Goal: Information Seeking & Learning: Learn about a topic

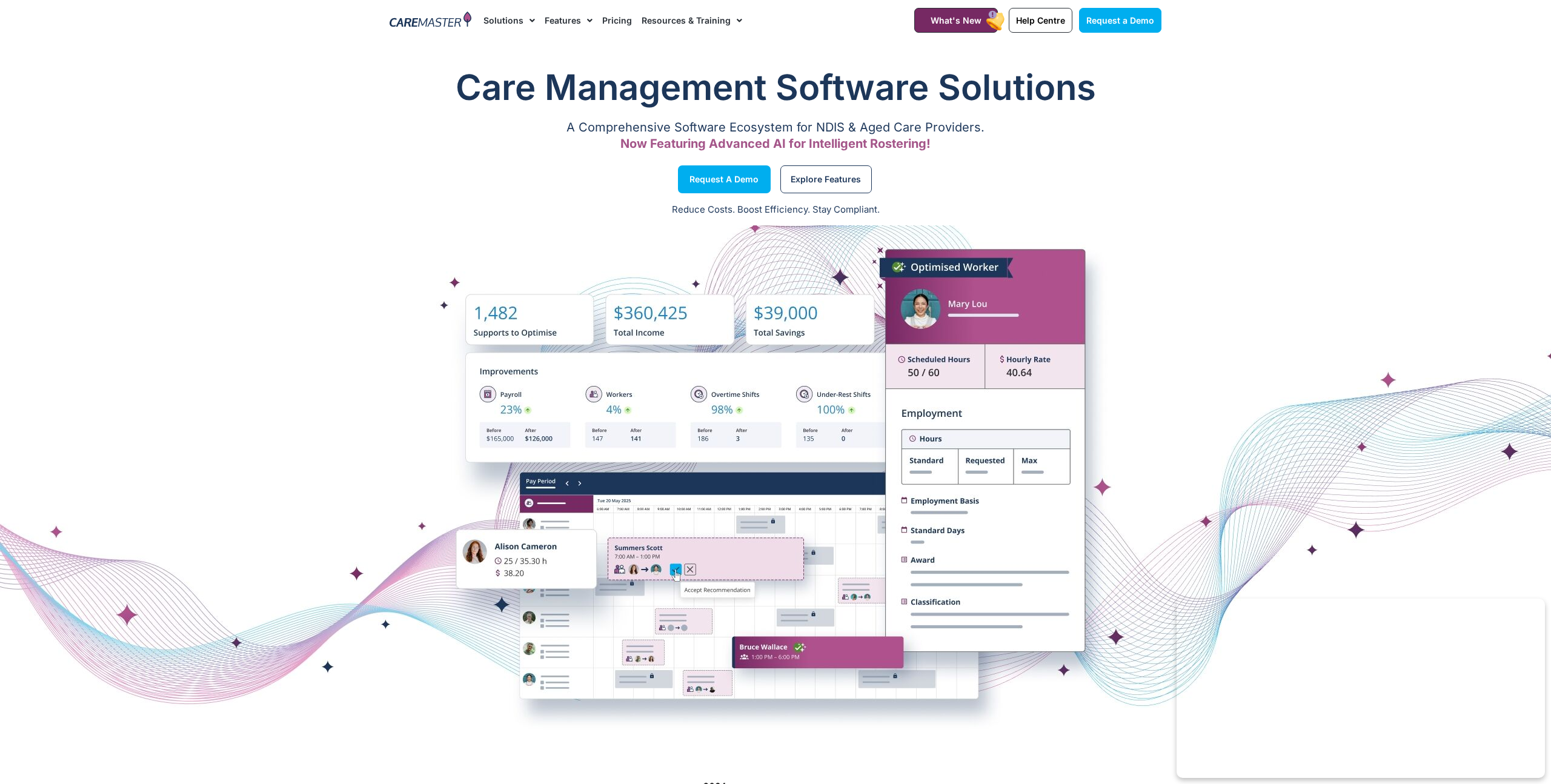
click at [608, 24] on link "Pricing" at bounding box center [617, 20] width 29 height 41
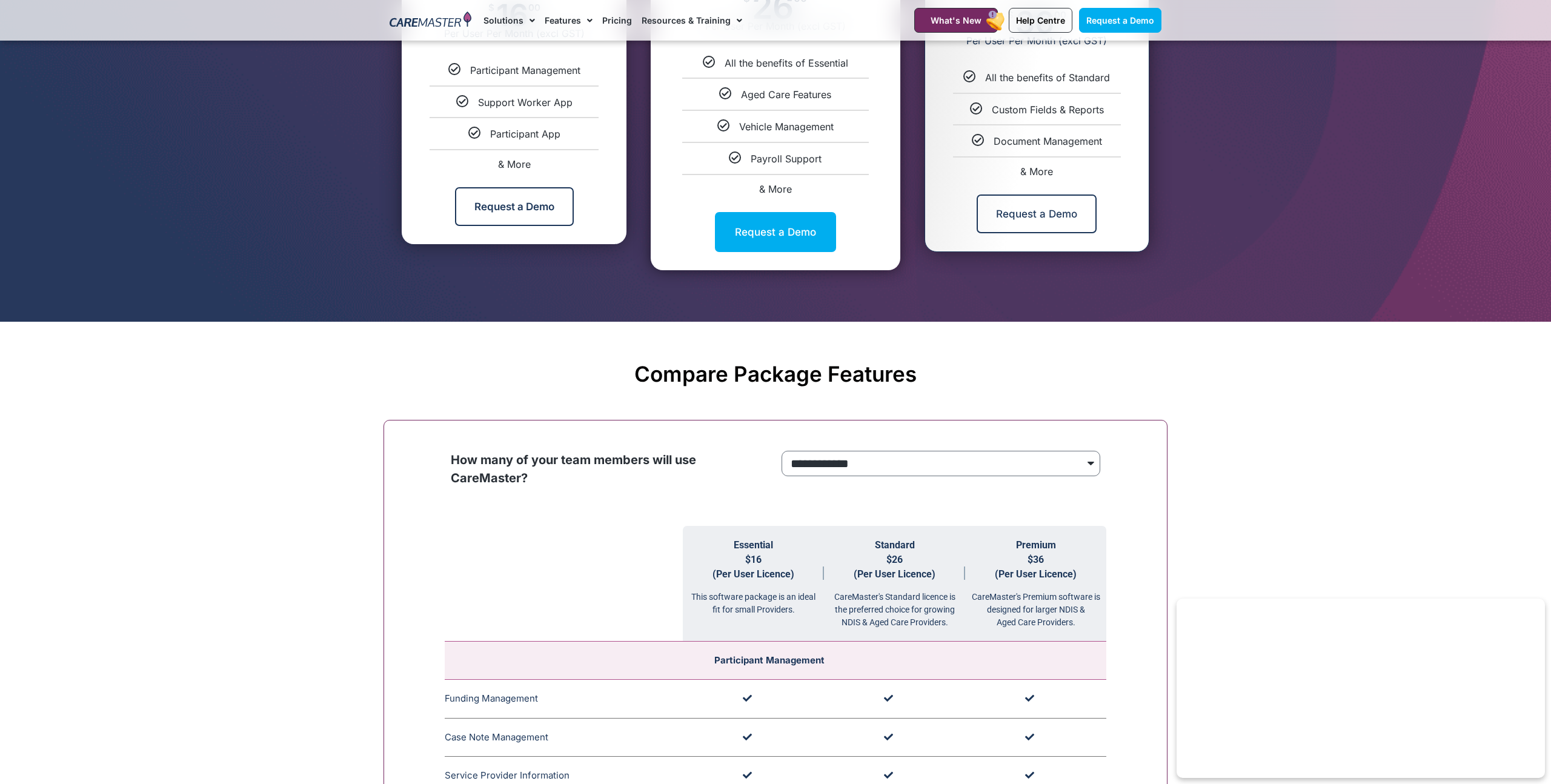
scroll to position [1019, 0]
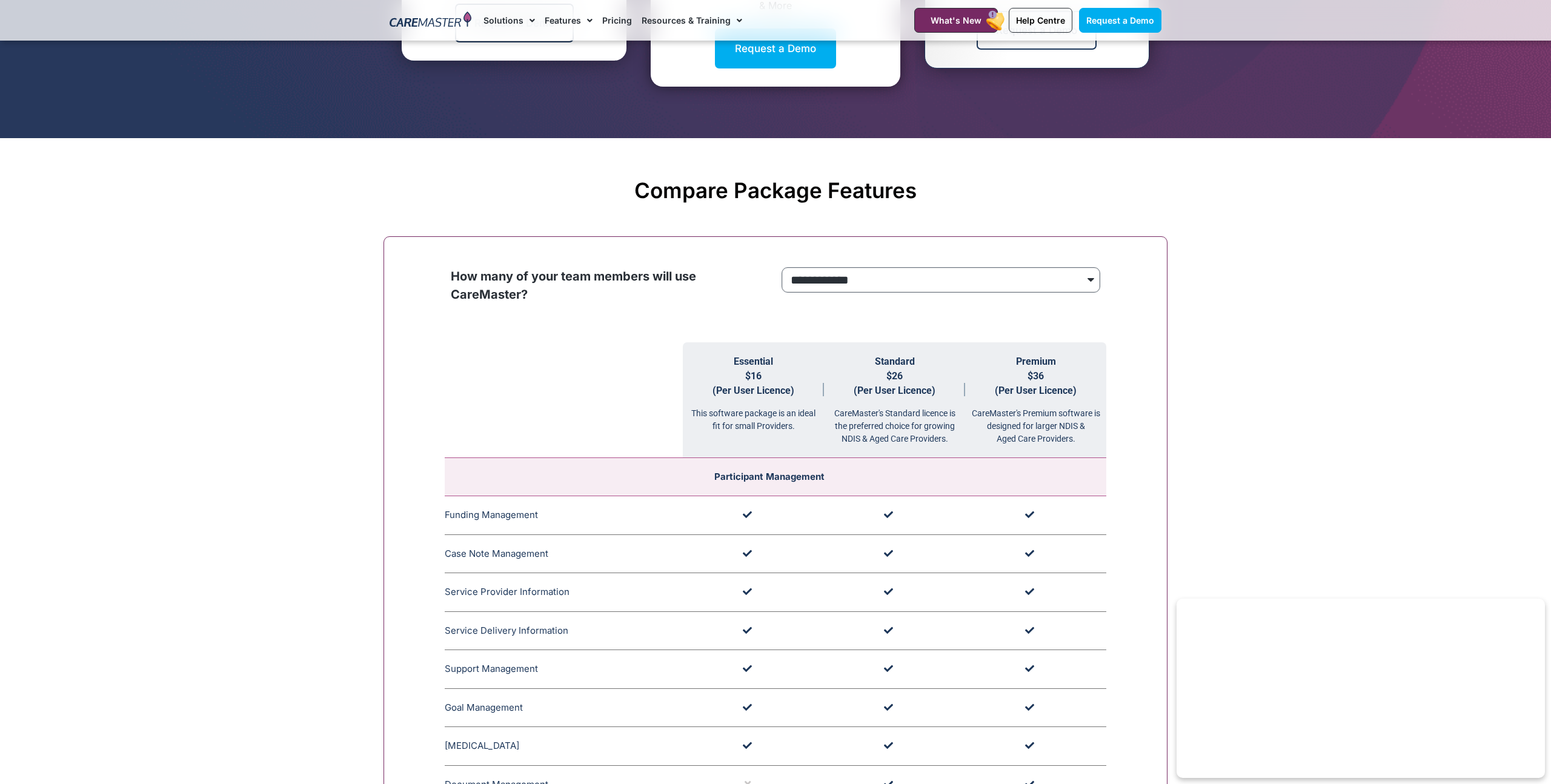
click at [812, 281] on select "**********" at bounding box center [940, 280] width 319 height 26
select select "***"
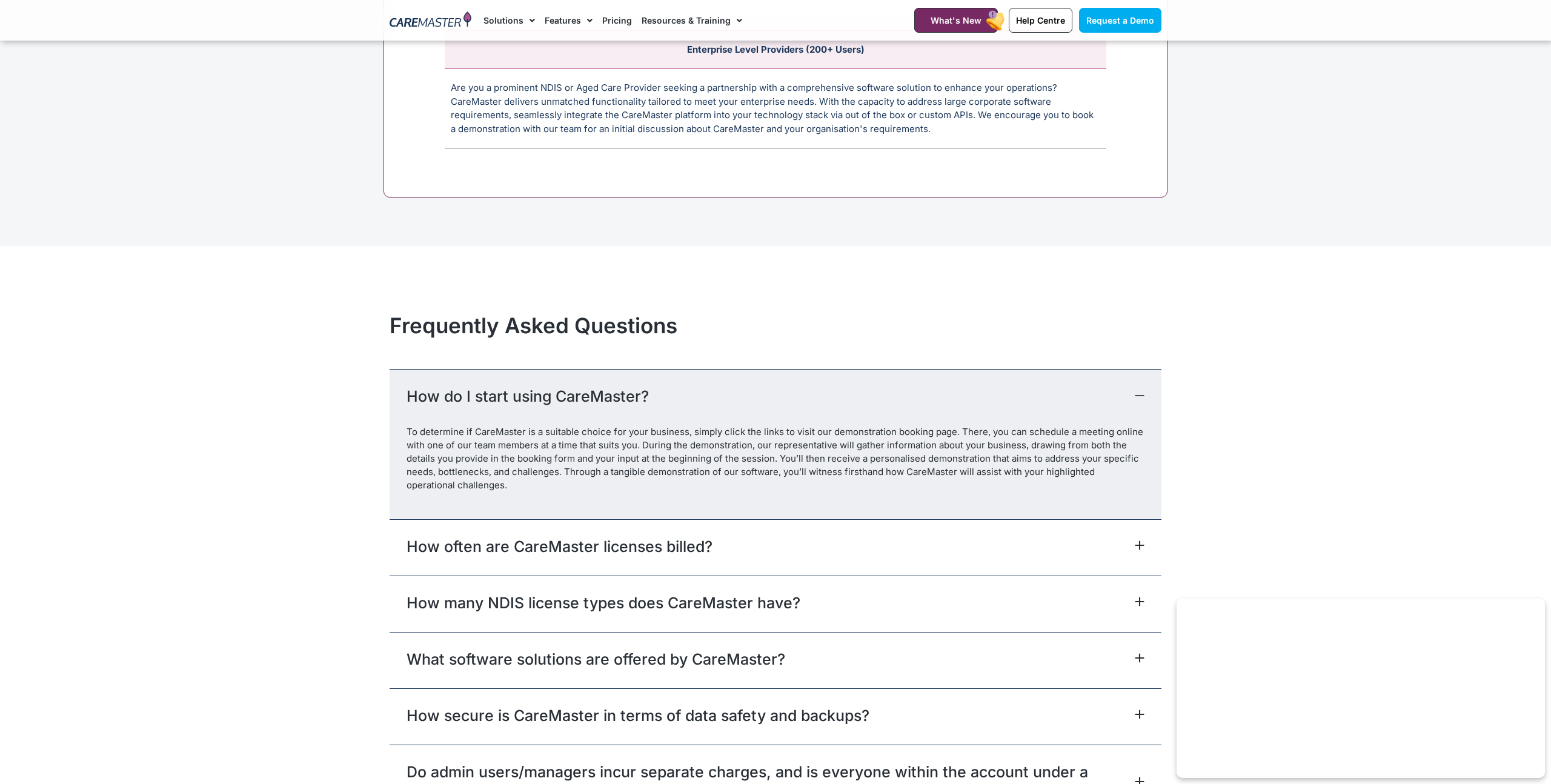
scroll to position [5169, 0]
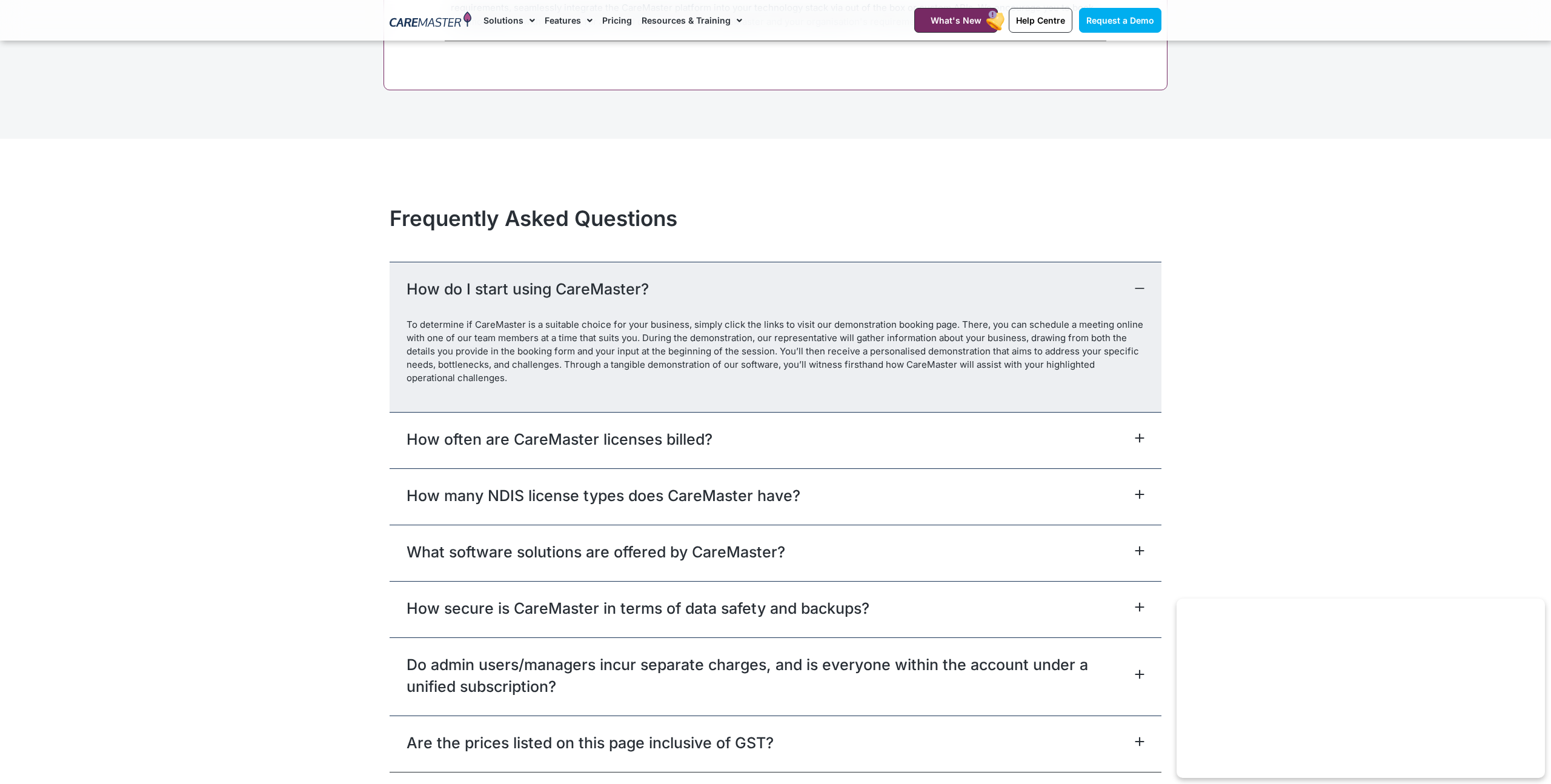
click at [938, 443] on div "How often are CareMaster licenses billed?" at bounding box center [776, 441] width 772 height 57
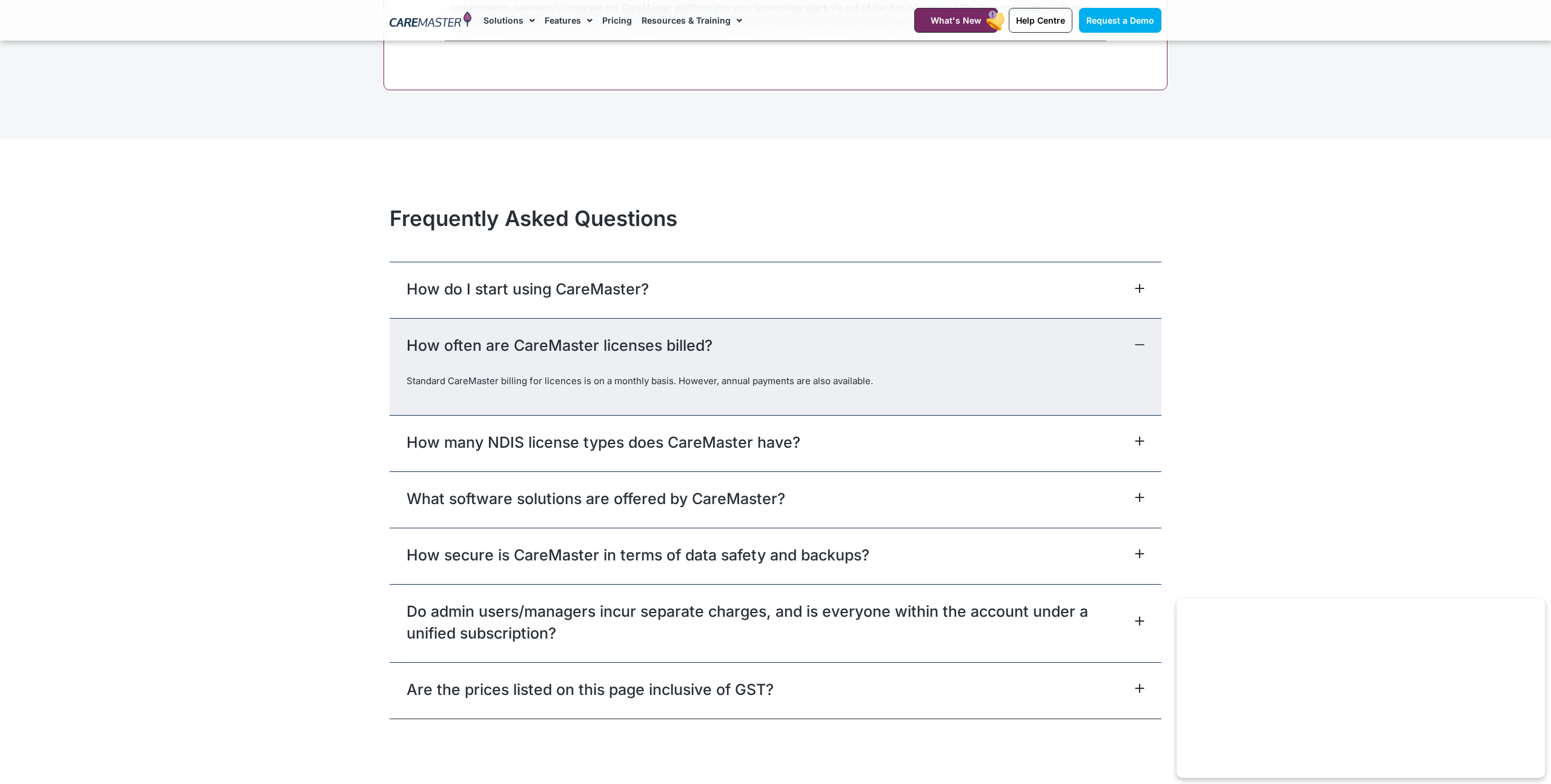
click at [897, 448] on div "How many NDIS license types does CareMaster have?" at bounding box center [776, 444] width 772 height 57
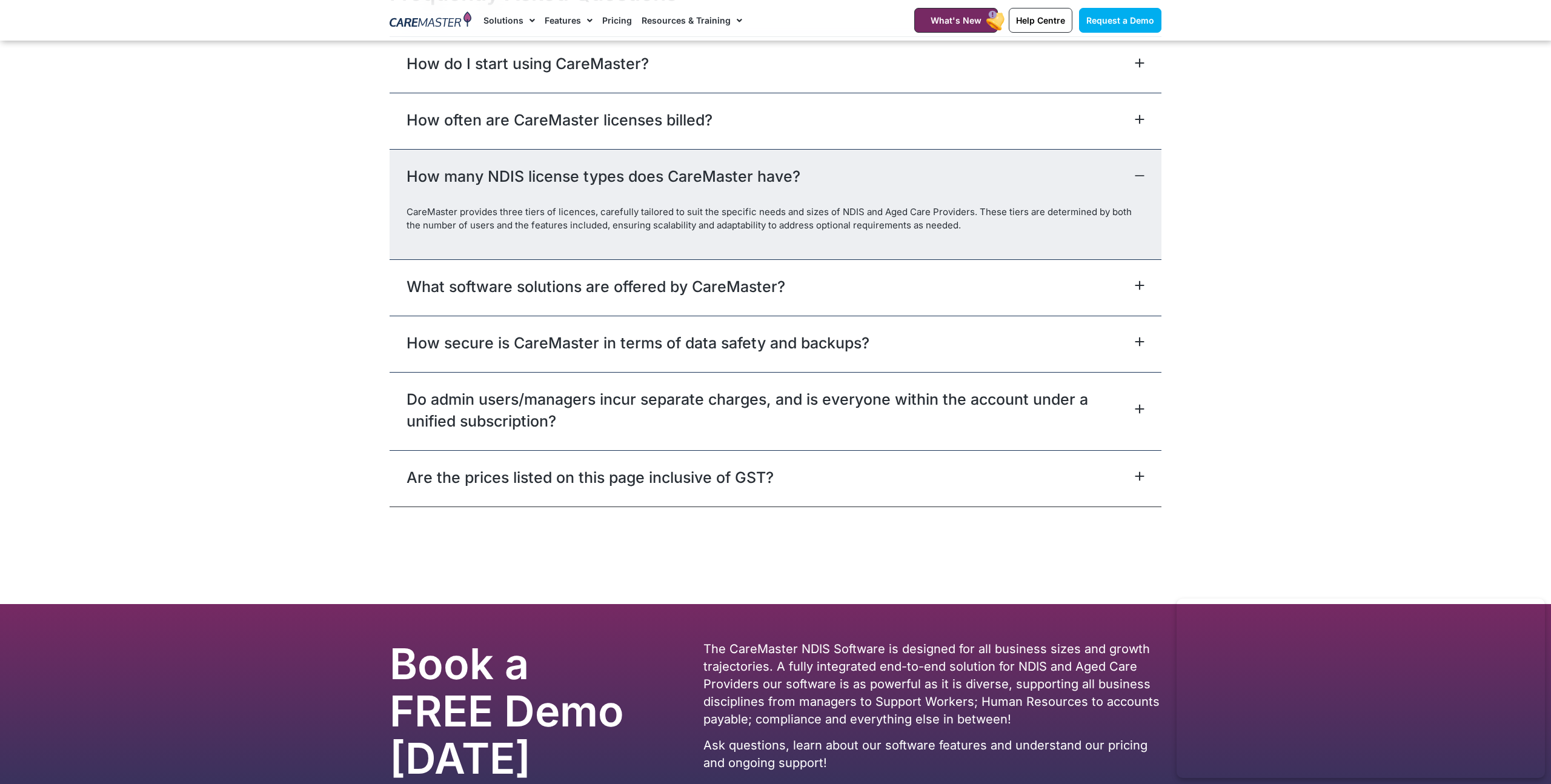
scroll to position [5397, 0]
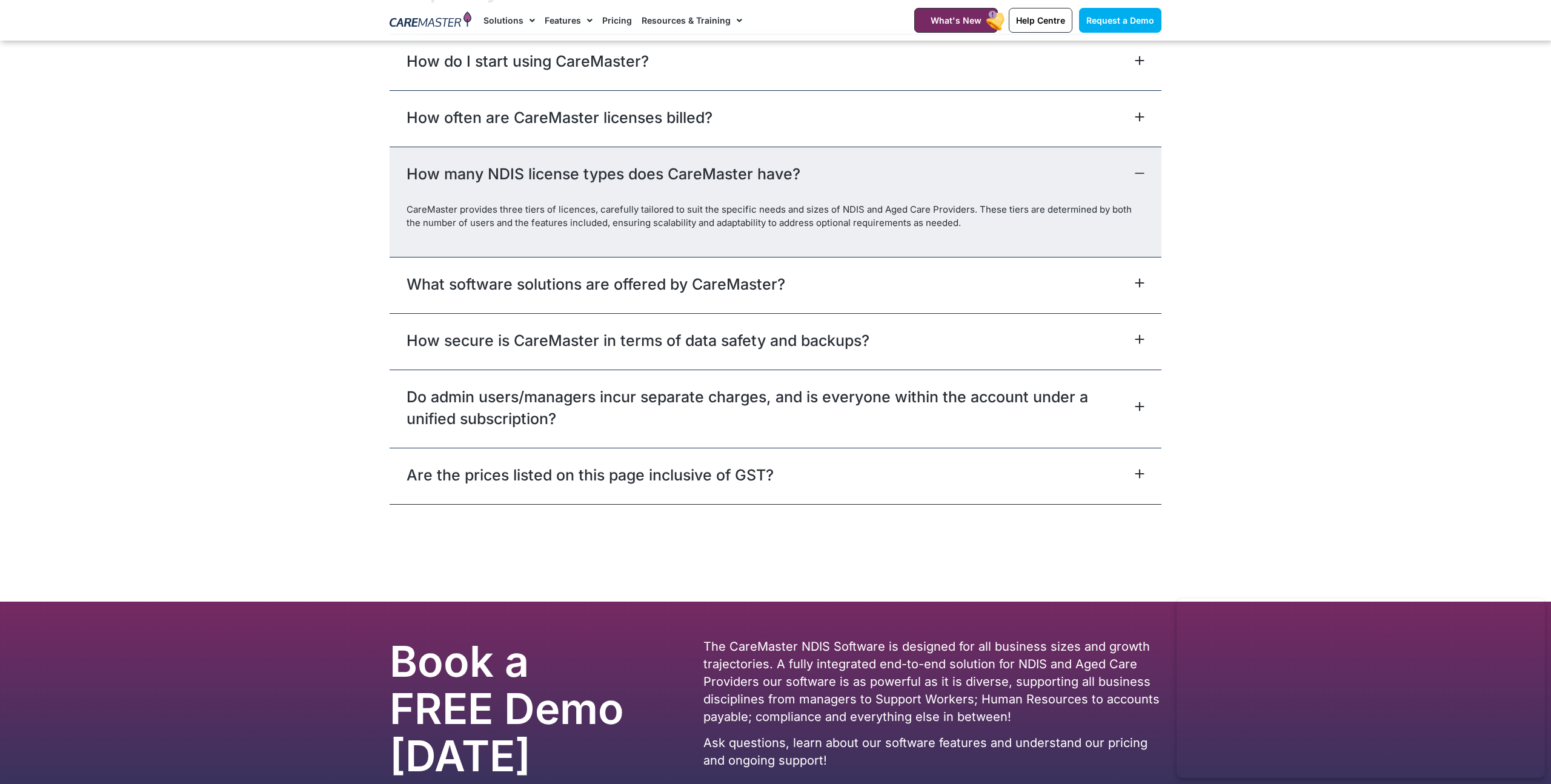
click at [882, 415] on link "Do admin users/managers incur separate charges, and is everyone within the acco…" at bounding box center [769, 408] width 725 height 44
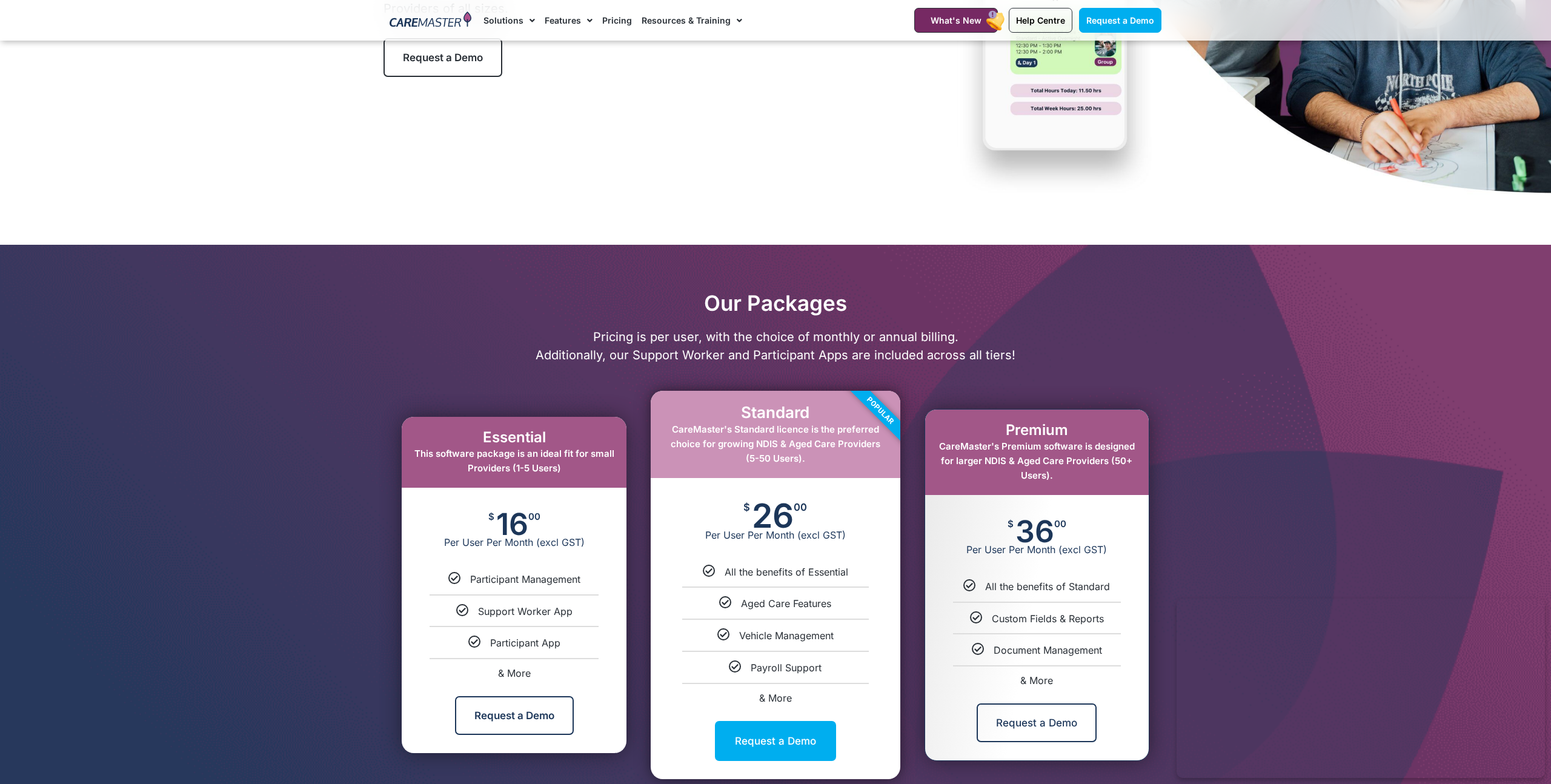
scroll to position [0, 0]
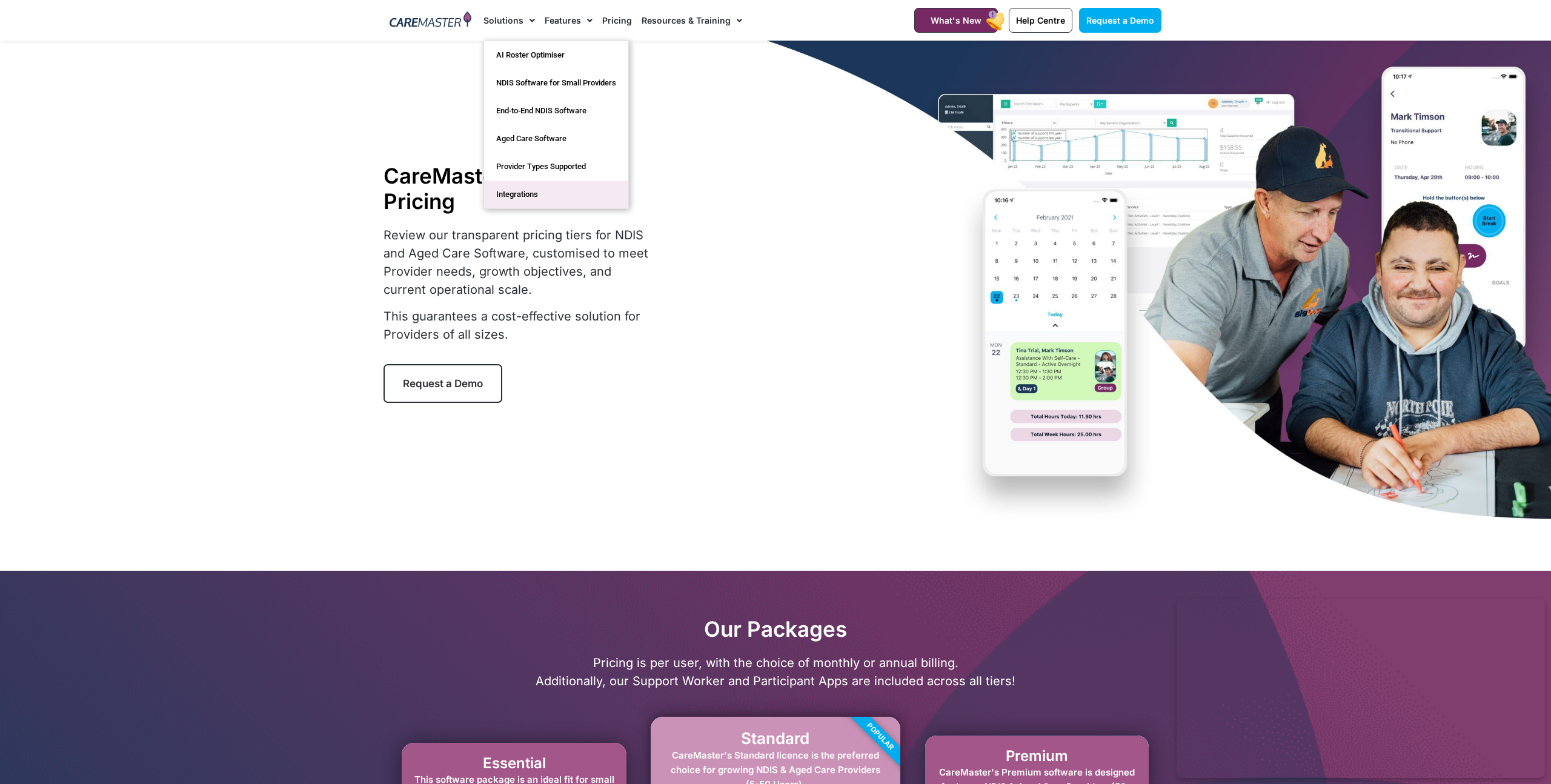
click at [549, 189] on link "Integrations" at bounding box center [556, 194] width 144 height 27
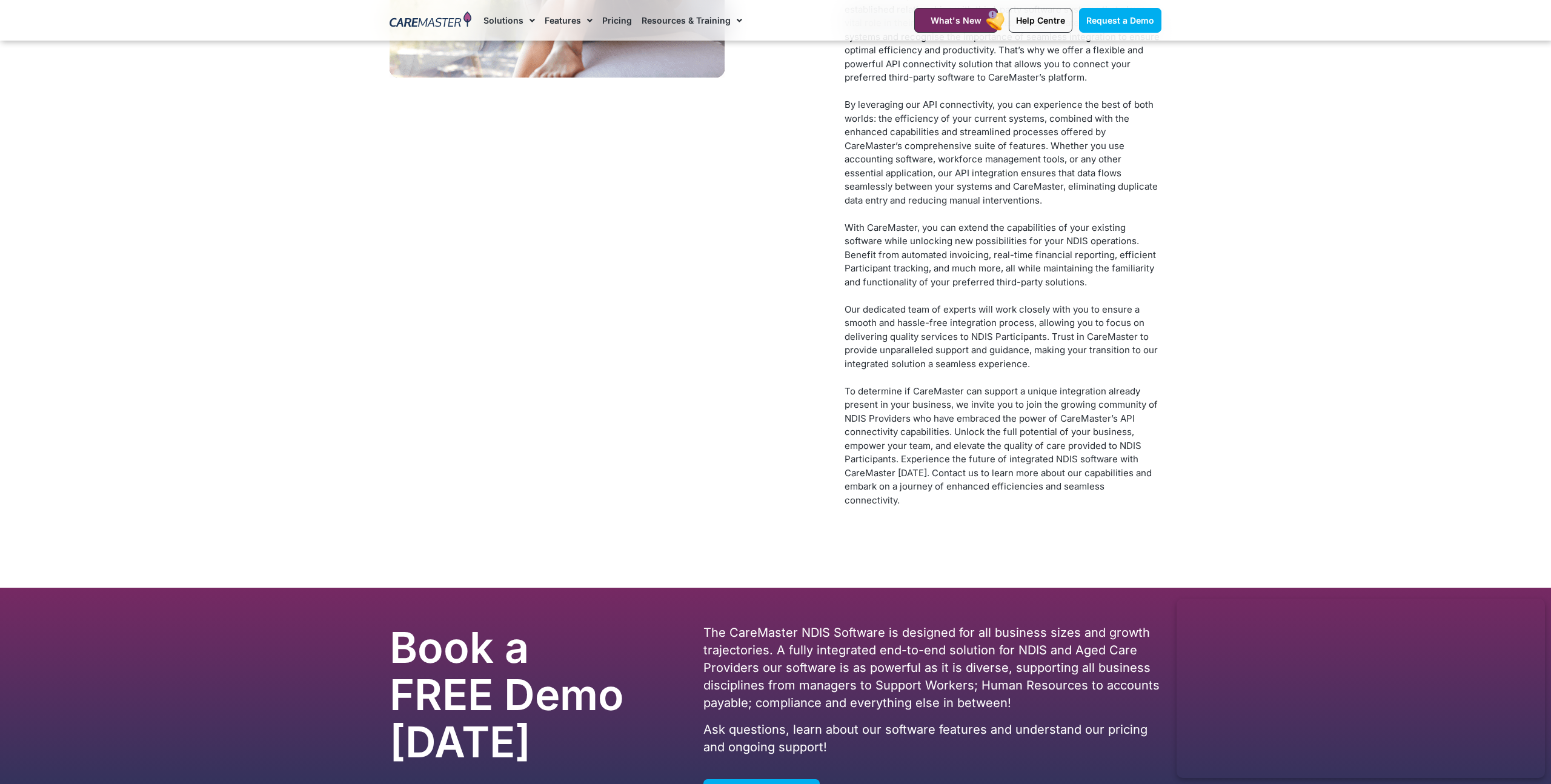
scroll to position [5349, 0]
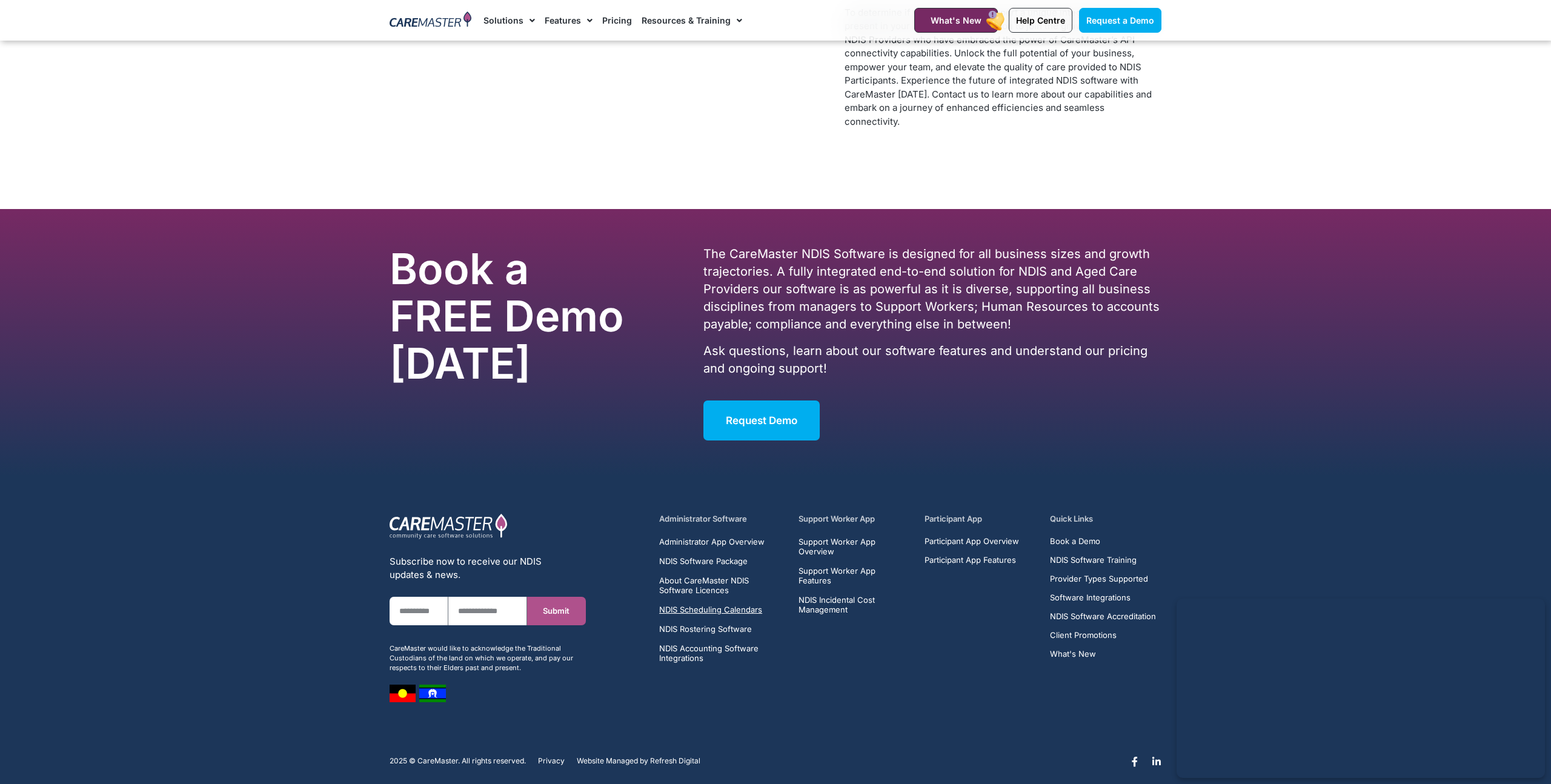
click at [757, 604] on span "NDIS Scheduling Calendars" at bounding box center [710, 609] width 103 height 9
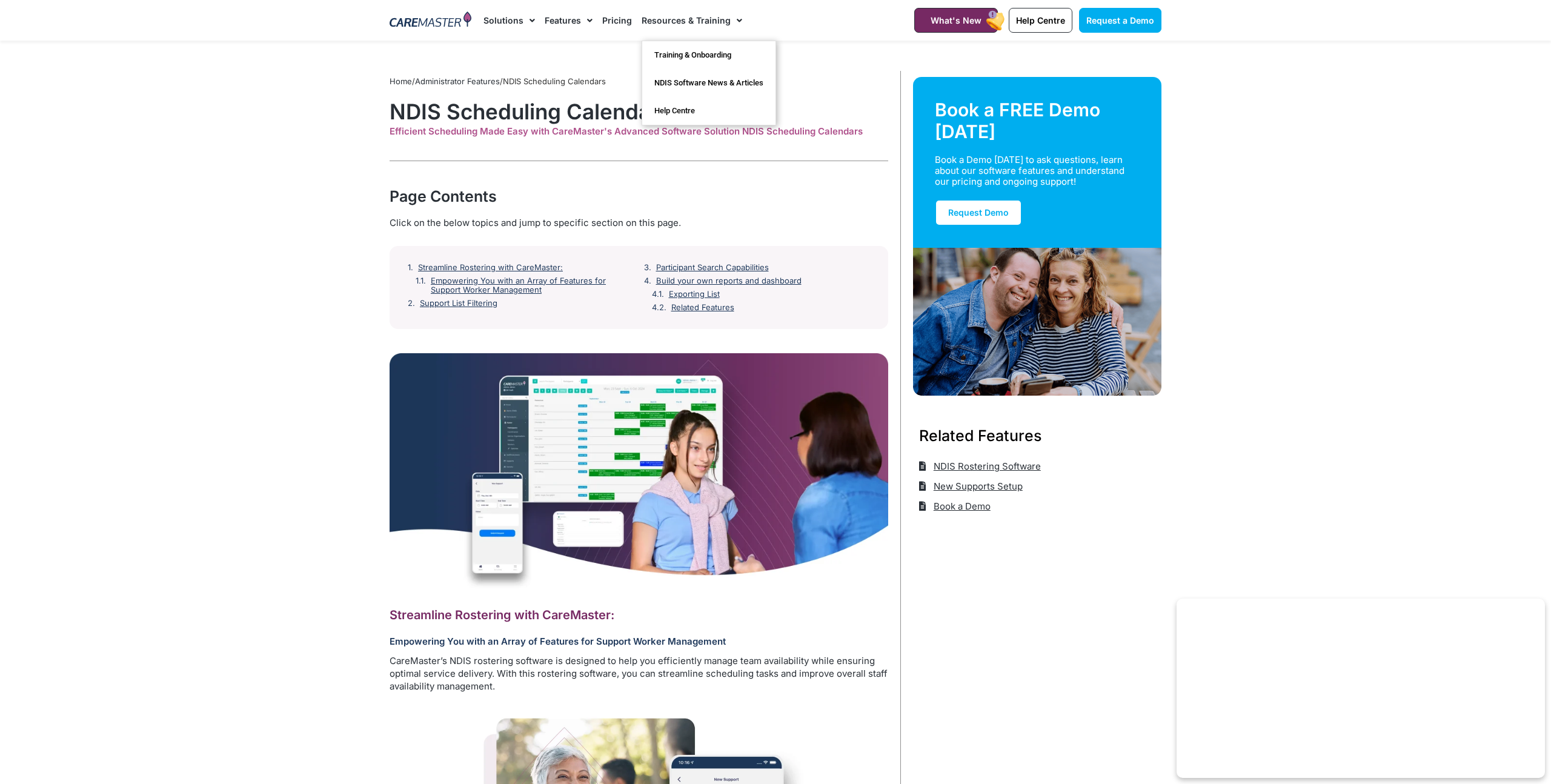
click at [698, 21] on link "Resources & Training" at bounding box center [691, 20] width 100 height 41
click at [617, 26] on link "Pricing" at bounding box center [617, 20] width 29 height 41
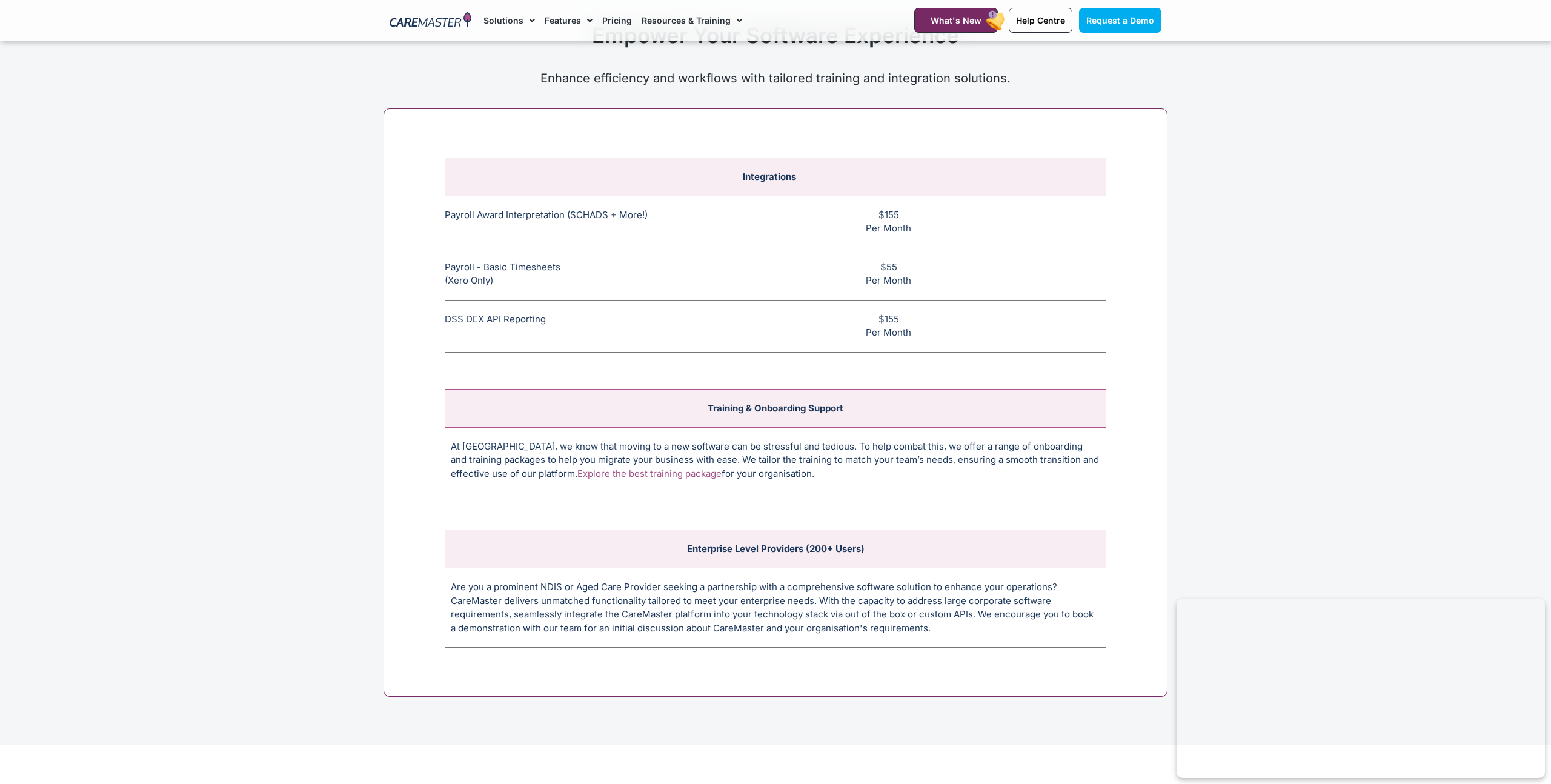
scroll to position [4572, 0]
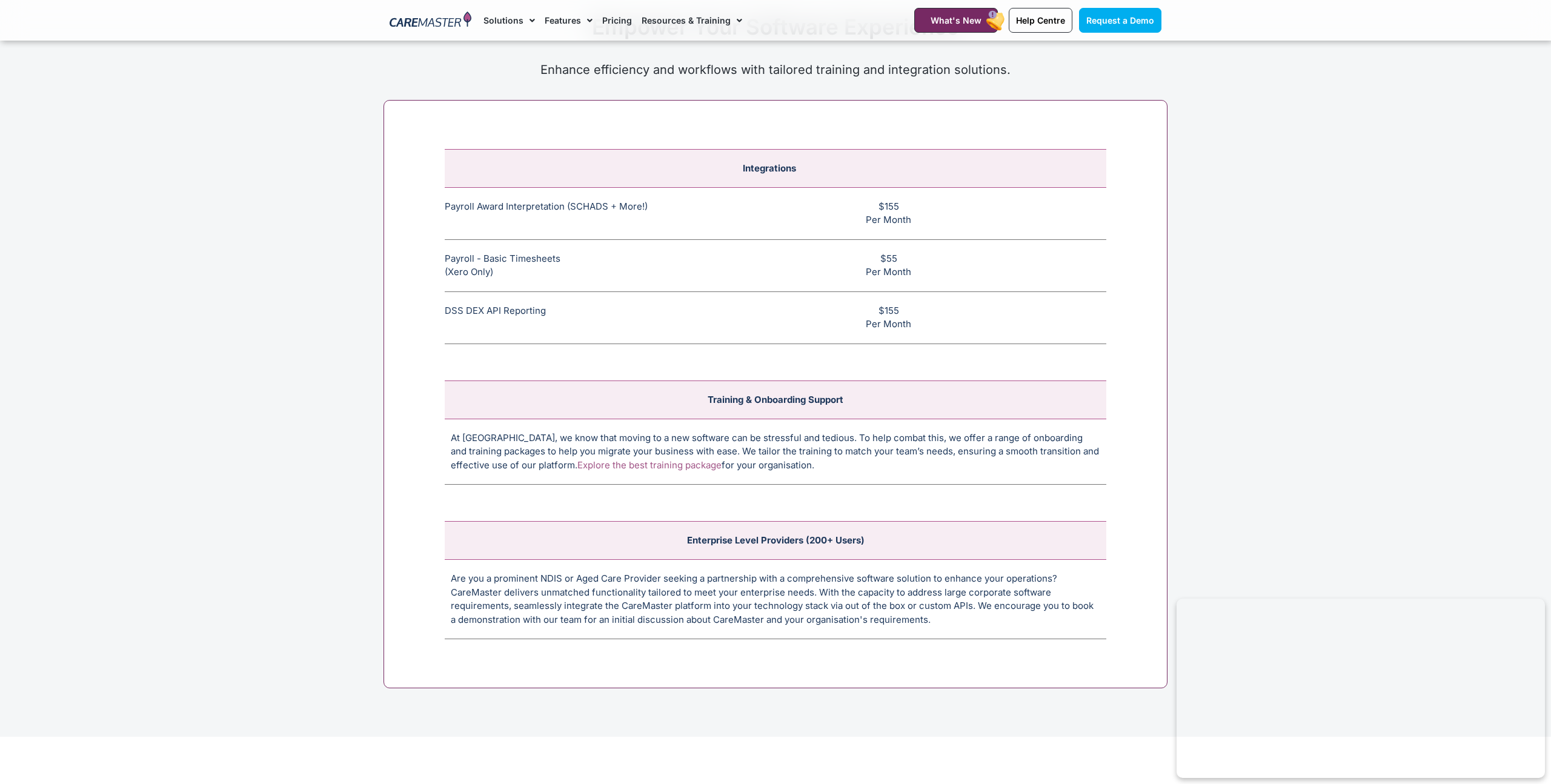
drag, startPoint x: 507, startPoint y: 226, endPoint x: 488, endPoint y: 220, distance: 19.9
click at [507, 226] on td "Payroll Award Interpretation (SCHADS + More!) The SCHADS Award interpretation e…" at bounding box center [564, 213] width 238 height 52
drag, startPoint x: 438, startPoint y: 210, endPoint x: 625, endPoint y: 210, distance: 187.0
click at [598, 210] on div "Integrations Payroll Award Interpretation (SCHADS + More!) The SCHADS Award int…" at bounding box center [776, 394] width 784 height 589
click at [655, 210] on icon at bounding box center [653, 205] width 10 height 10
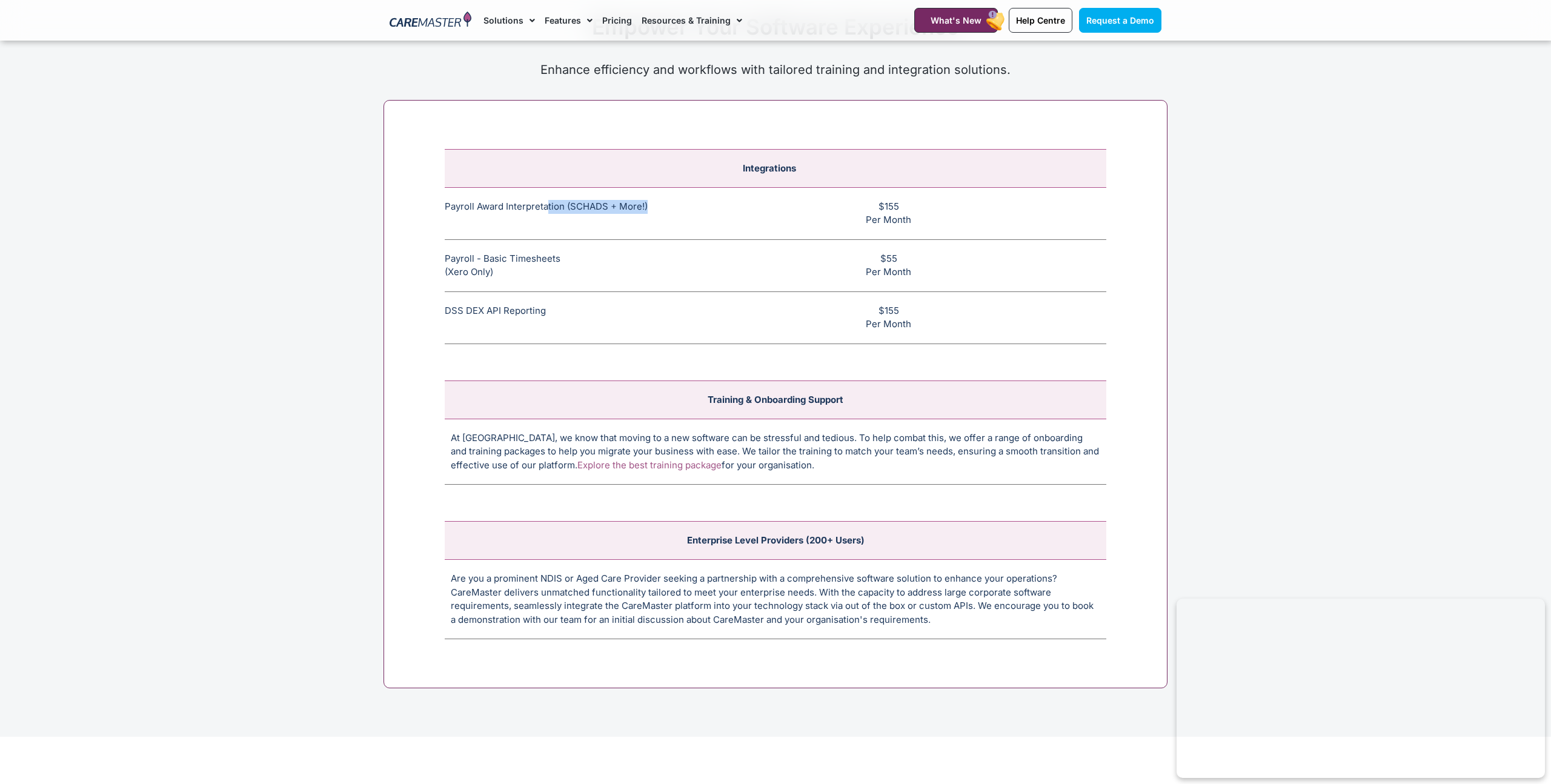
drag, startPoint x: 664, startPoint y: 203, endPoint x: 546, endPoint y: 204, distance: 118.0
click at [546, 204] on td "Payroll Award Interpretation (SCHADS + More!) The SCHADS Award interpretation e…" at bounding box center [564, 213] width 238 height 52
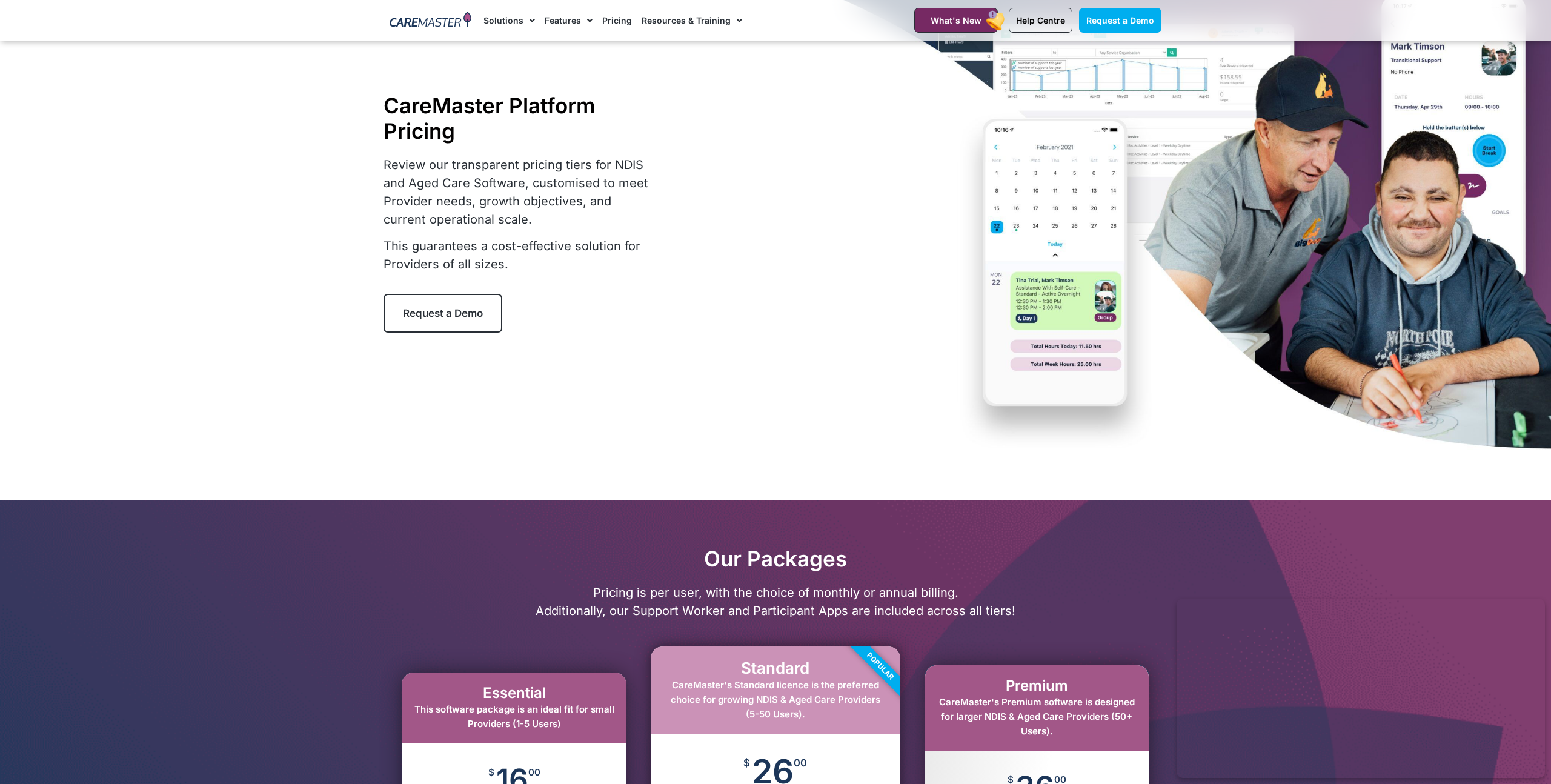
scroll to position [0, 0]
